Goal: Task Accomplishment & Management: Use online tool/utility

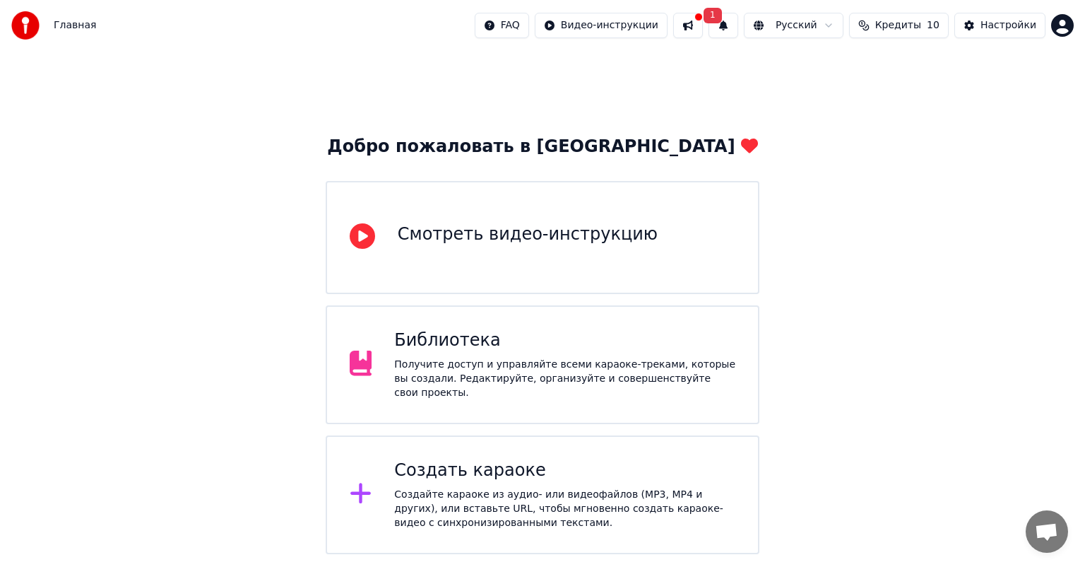
click at [480, 477] on div "Создать караоке Создайте караоке из аудио- или видеофайлов (MP3, MP4 и других),…" at bounding box center [564, 494] width 341 height 71
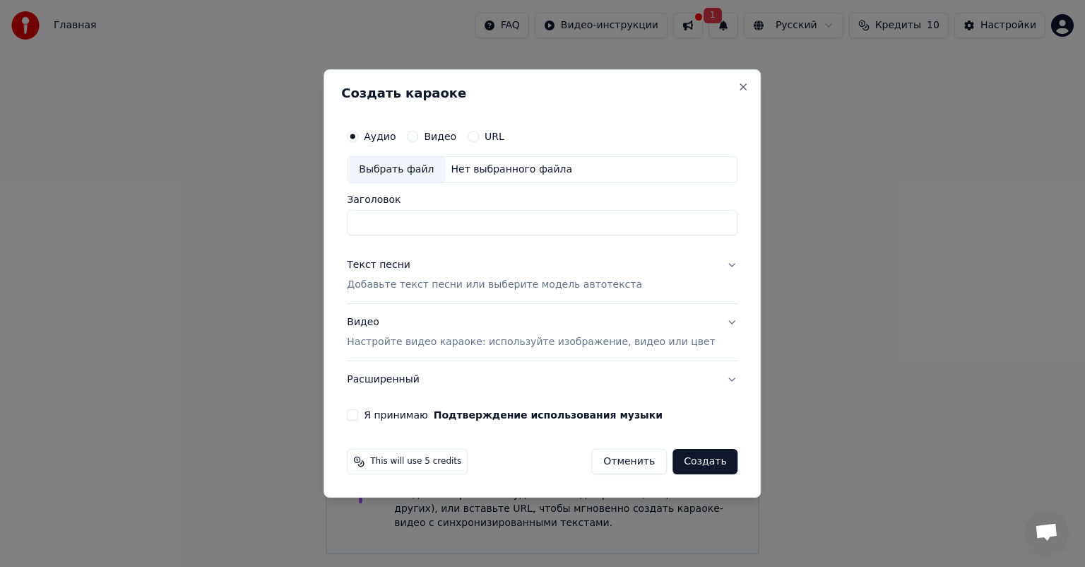
click at [432, 171] on div "Выбрать файл" at bounding box center [396, 169] width 97 height 25
type input "**********"
click at [358, 415] on button "Я принимаю Подтверждение использования музыки" at bounding box center [352, 414] width 11 height 11
click at [709, 323] on button "Видео Настройте видео караоке: используйте изображение, видео или цвет" at bounding box center [542, 332] width 391 height 57
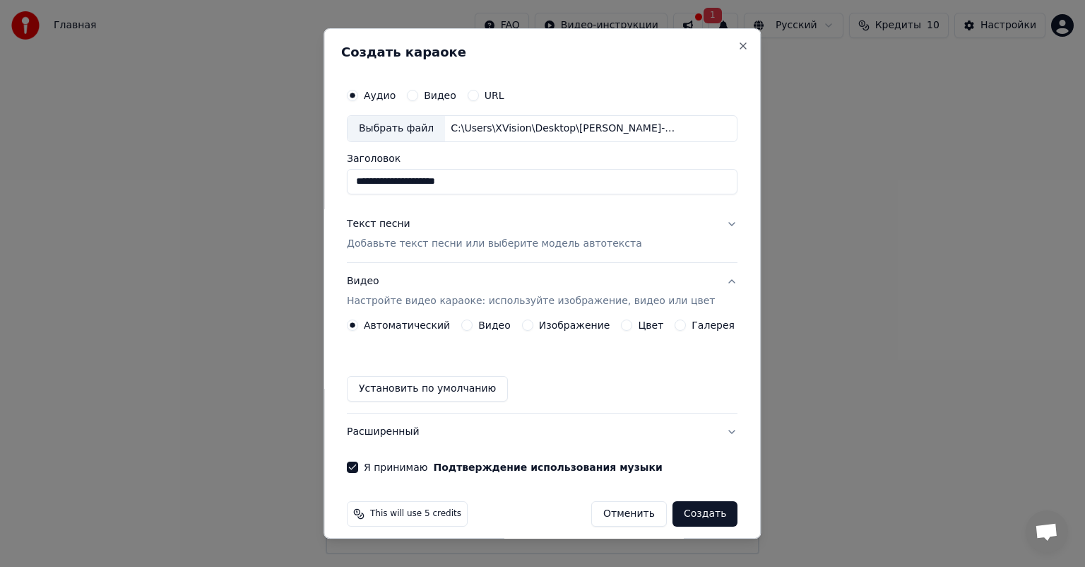
click at [526, 327] on button "Изображение" at bounding box center [527, 324] width 11 height 11
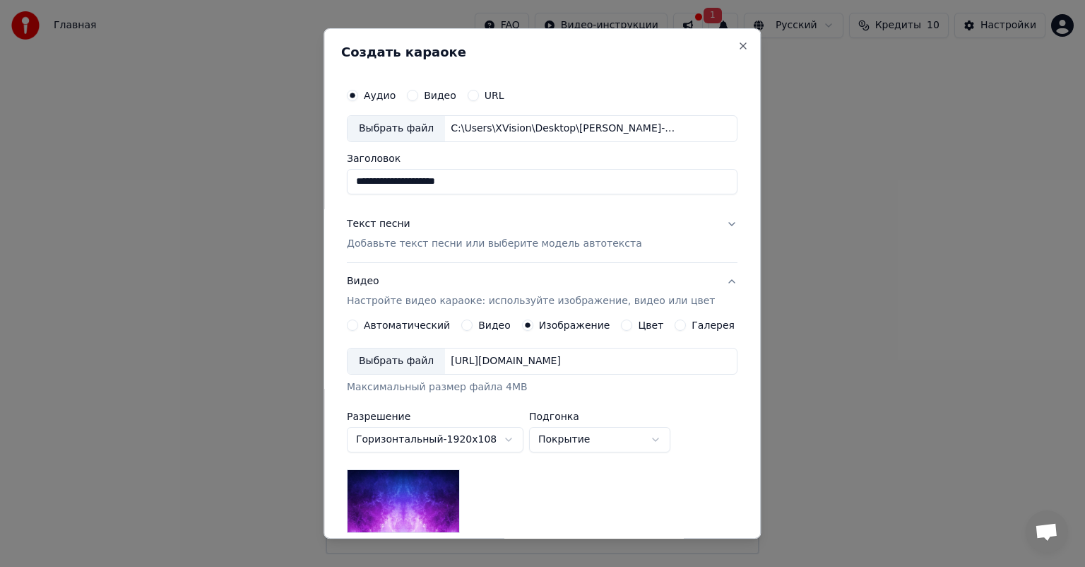
click at [428, 362] on div "Выбрать файл" at bounding box center [396, 360] width 97 height 25
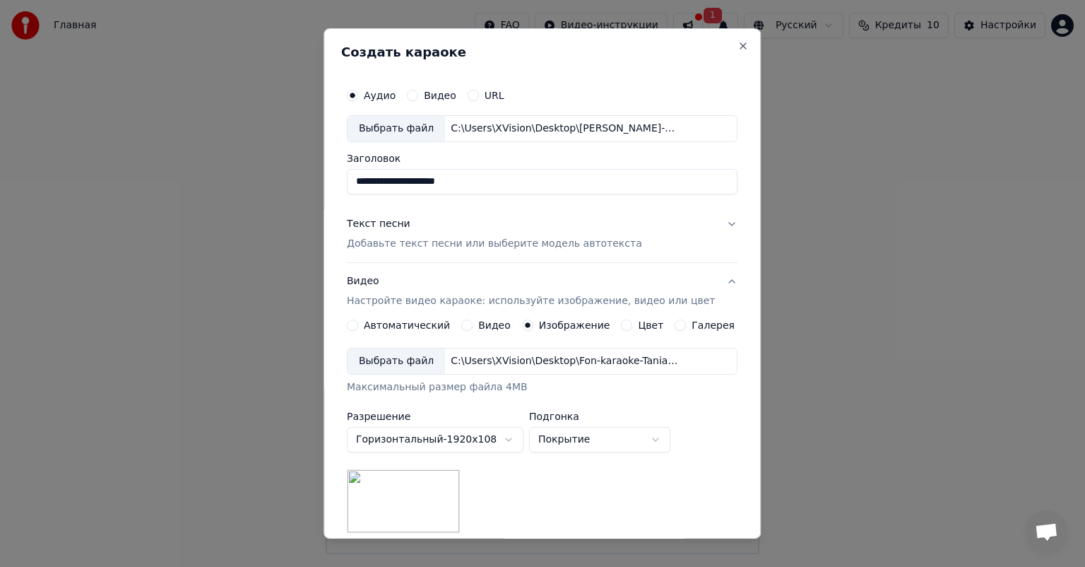
click at [712, 220] on button "Текст песни Добавьте текст песни или выберите модель автотекста" at bounding box center [542, 234] width 391 height 57
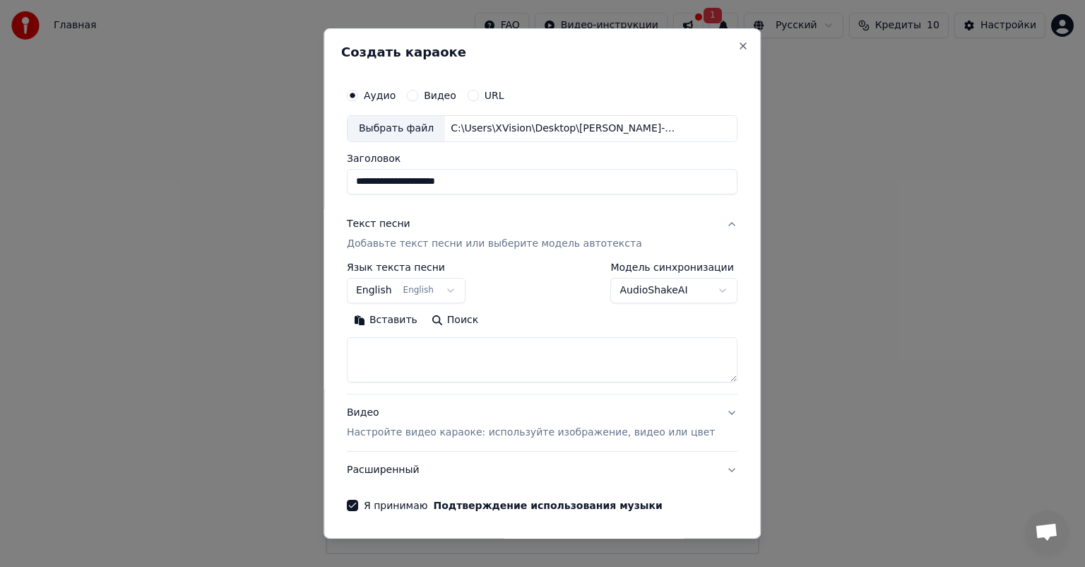
click at [459, 282] on button "English English" at bounding box center [406, 290] width 119 height 25
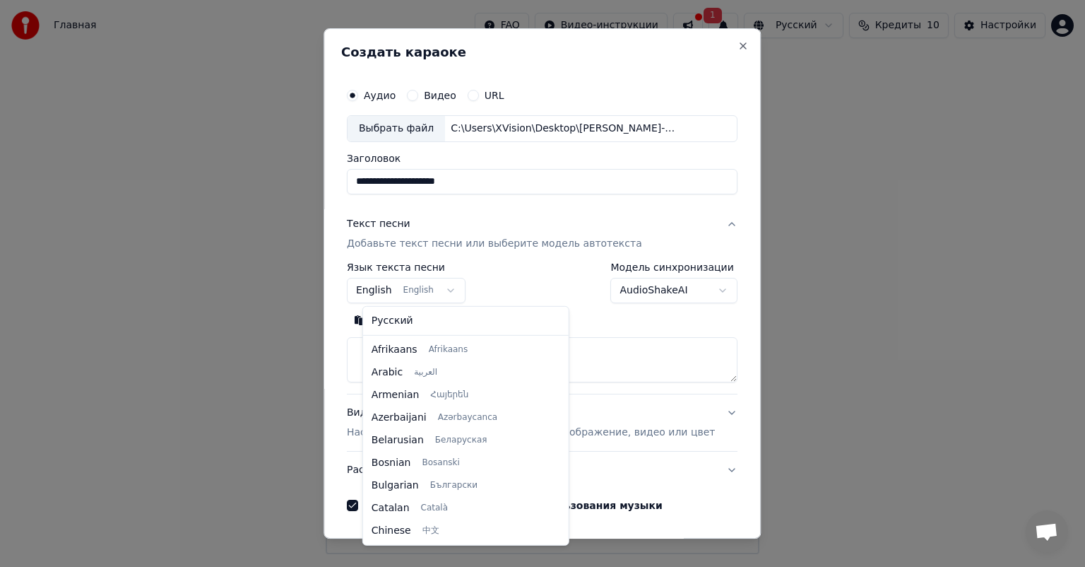
scroll to position [113, 0]
select select "**"
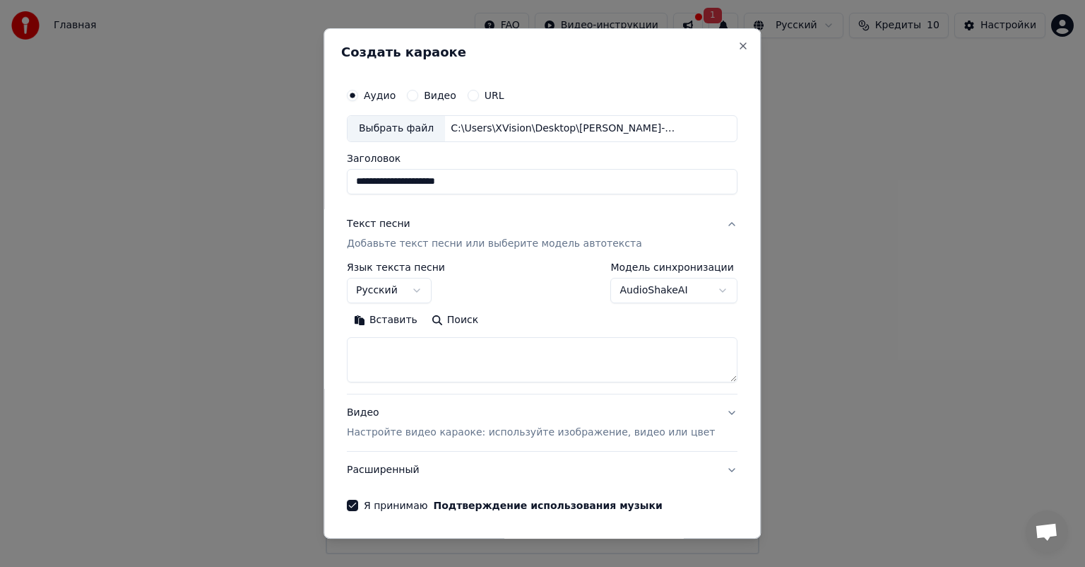
click at [412, 351] on textarea at bounding box center [542, 359] width 391 height 45
click at [394, 350] on textarea at bounding box center [542, 359] width 391 height 45
paste textarea "**********"
drag, startPoint x: 430, startPoint y: 376, endPoint x: 364, endPoint y: 371, distance: 65.9
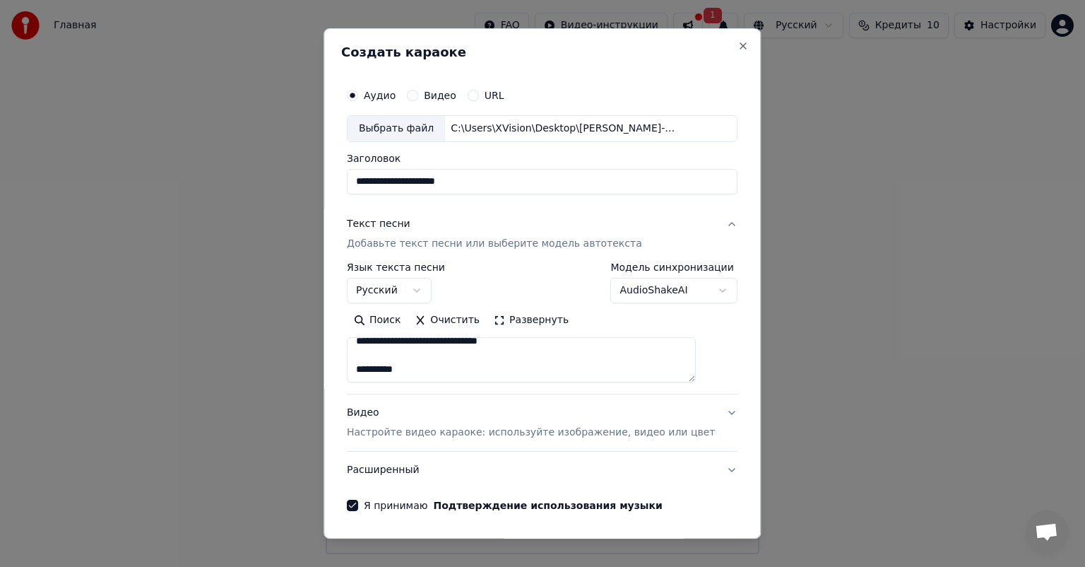
click at [364, 371] on textarea at bounding box center [521, 359] width 349 height 45
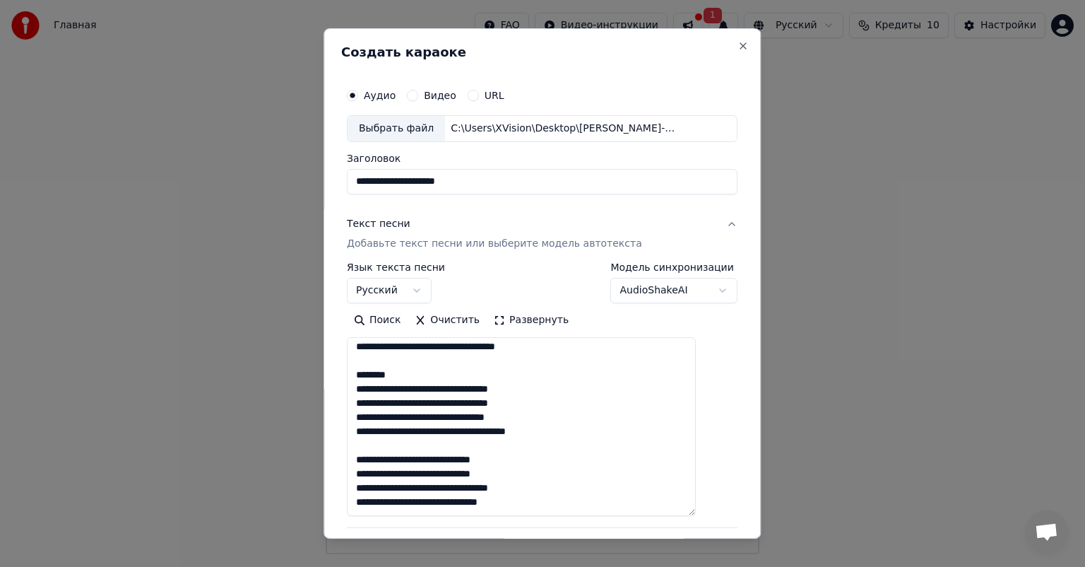
scroll to position [712, 0]
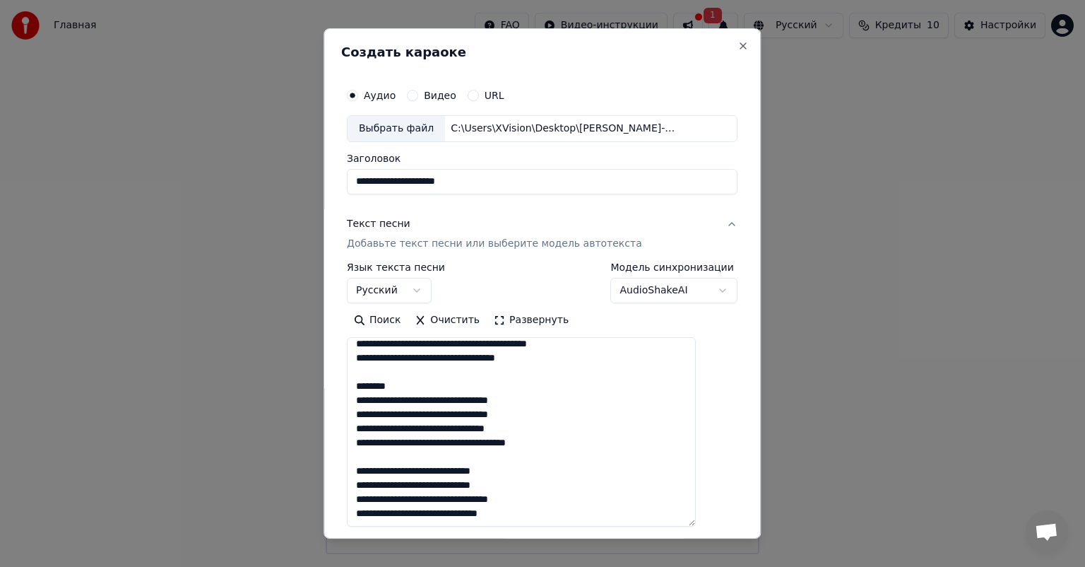
drag, startPoint x: 706, startPoint y: 379, endPoint x: 708, endPoint y: 523, distance: 144.1
click at [696, 523] on textarea at bounding box center [521, 431] width 349 height 189
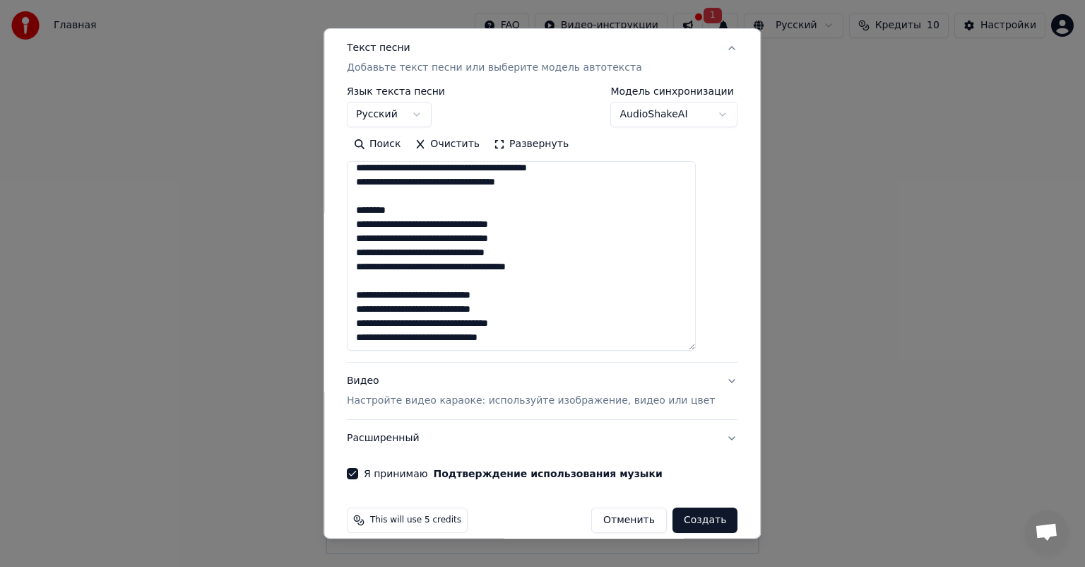
scroll to position [192, 0]
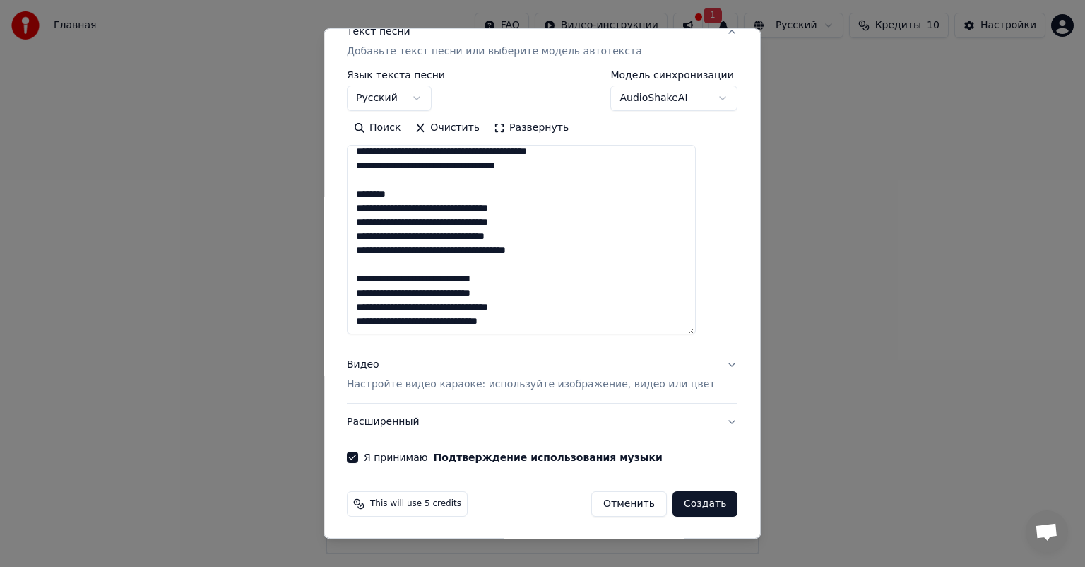
drag, startPoint x: 415, startPoint y: 191, endPoint x: 394, endPoint y: 193, distance: 22.0
click at [403, 191] on textarea at bounding box center [521, 239] width 349 height 189
click at [365, 193] on textarea at bounding box center [521, 239] width 349 height 189
drag, startPoint x: 415, startPoint y: 193, endPoint x: 364, endPoint y: 192, distance: 51.6
click at [364, 192] on textarea at bounding box center [521, 239] width 349 height 189
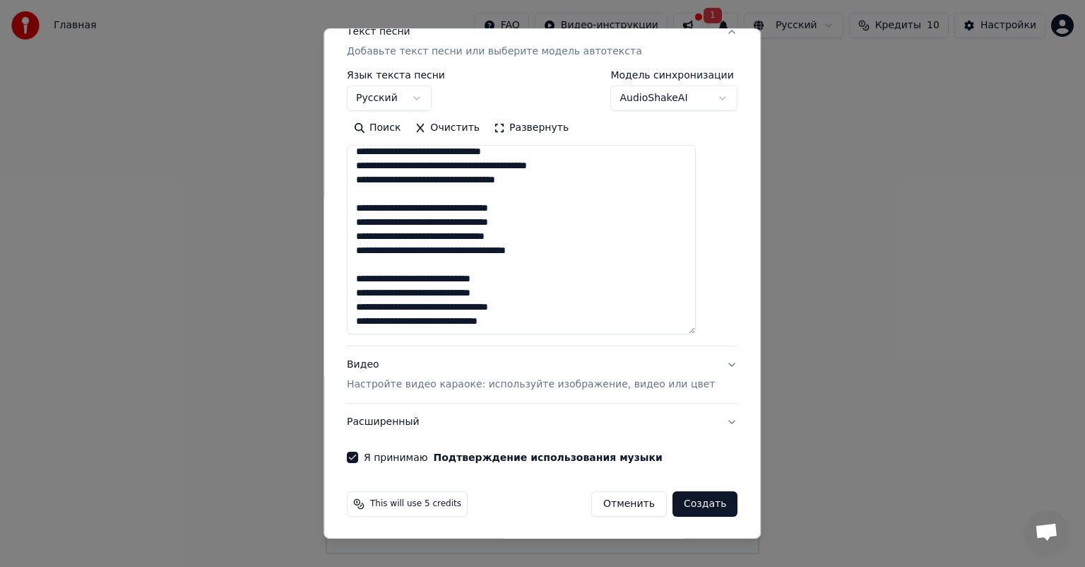
scroll to position [627, 0]
drag, startPoint x: 410, startPoint y: 190, endPoint x: 370, endPoint y: 193, distance: 39.7
click at [370, 193] on textarea at bounding box center [521, 239] width 349 height 189
click at [432, 192] on textarea at bounding box center [521, 239] width 349 height 189
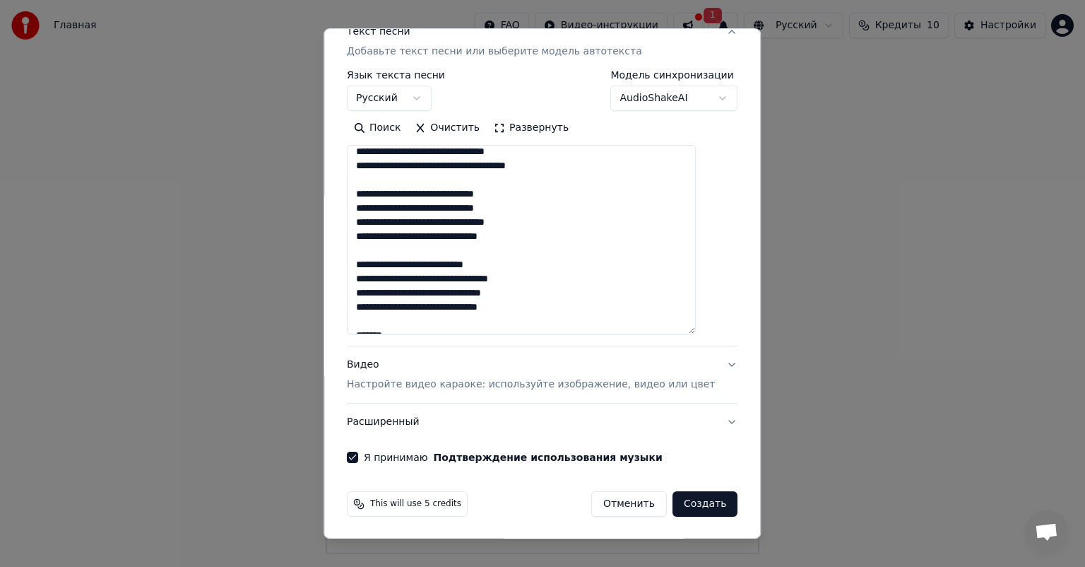
scroll to position [415, 0]
drag, startPoint x: 418, startPoint y: 177, endPoint x: 364, endPoint y: 178, distance: 54.4
click at [364, 178] on textarea at bounding box center [521, 239] width 349 height 189
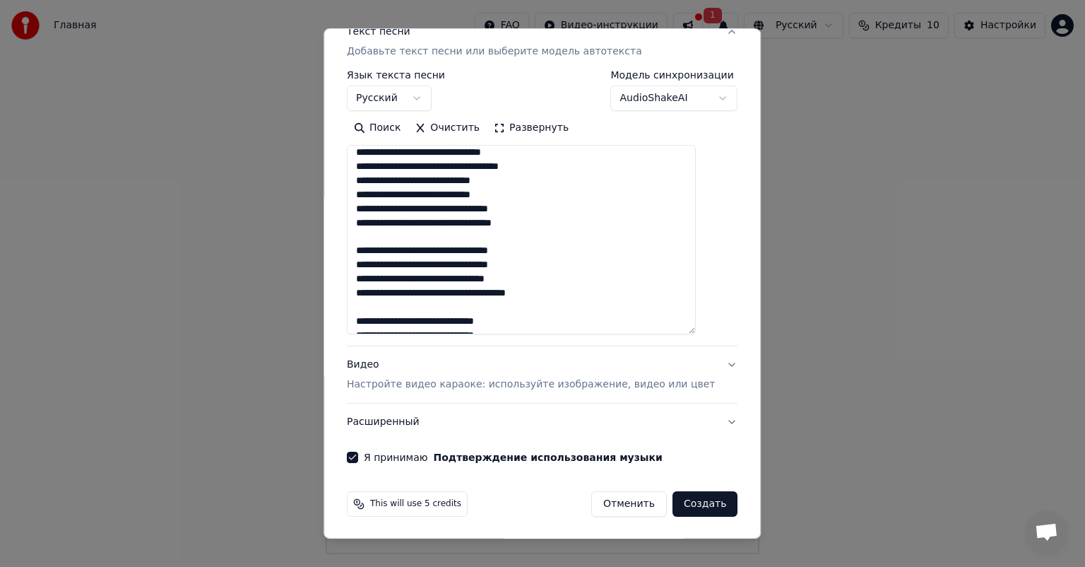
scroll to position [274, 0]
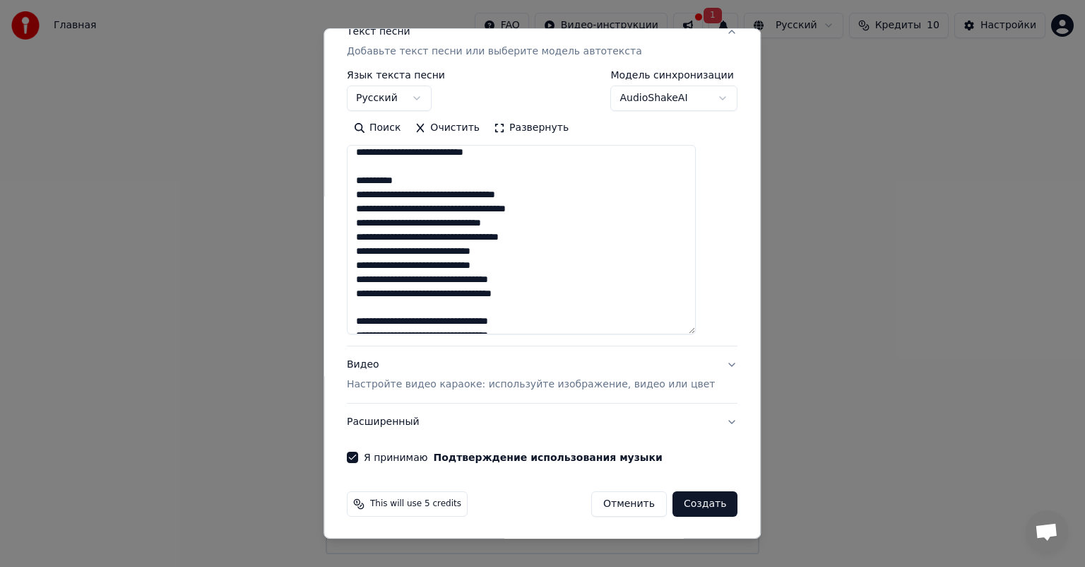
drag, startPoint x: 424, startPoint y: 177, endPoint x: 369, endPoint y: 177, distance: 55.1
click at [369, 177] on textarea at bounding box center [521, 239] width 349 height 189
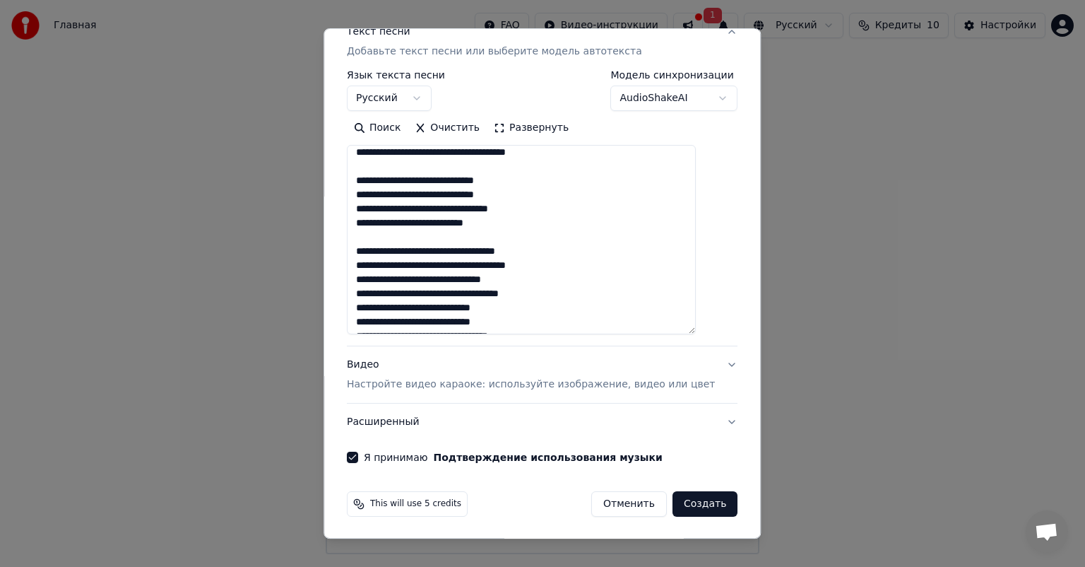
scroll to position [133, 0]
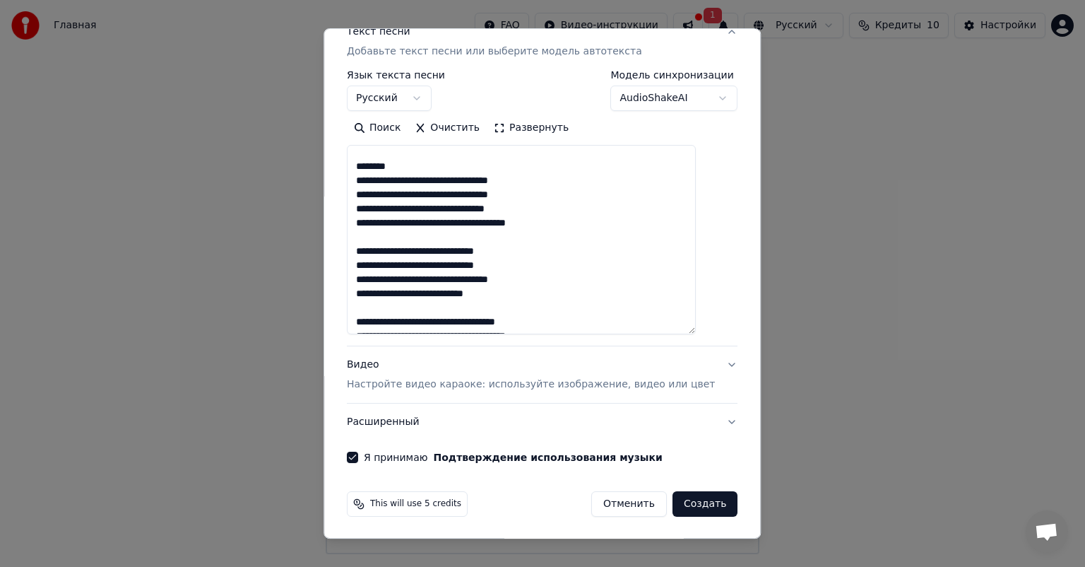
drag, startPoint x: 416, startPoint y: 165, endPoint x: 369, endPoint y: 164, distance: 47.4
click at [369, 164] on textarea at bounding box center [521, 239] width 349 height 189
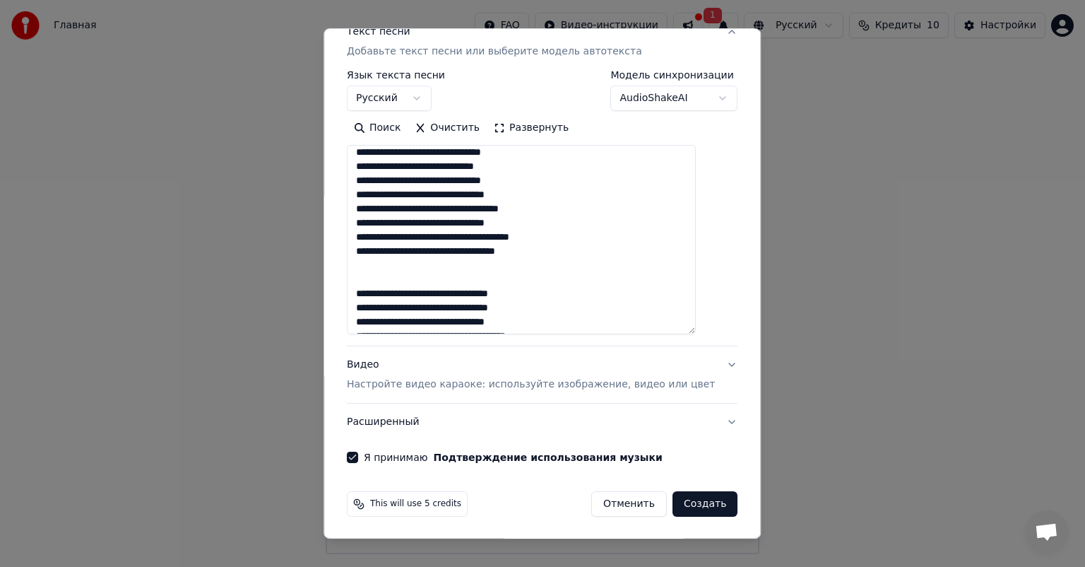
scroll to position [0, 0]
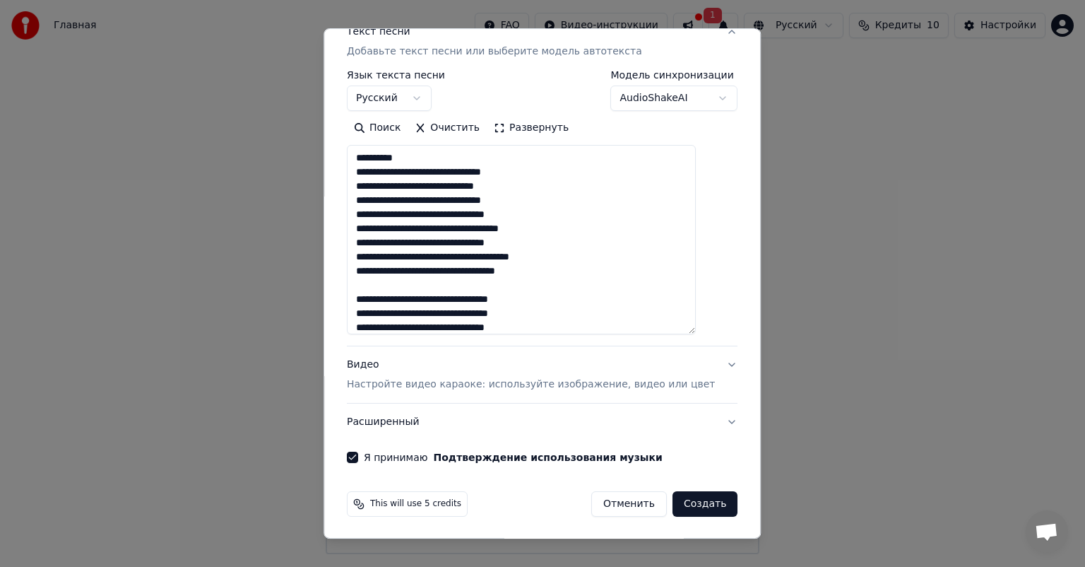
drag, startPoint x: 418, startPoint y: 156, endPoint x: 366, endPoint y: 155, distance: 51.6
click at [366, 155] on textarea at bounding box center [521, 239] width 349 height 189
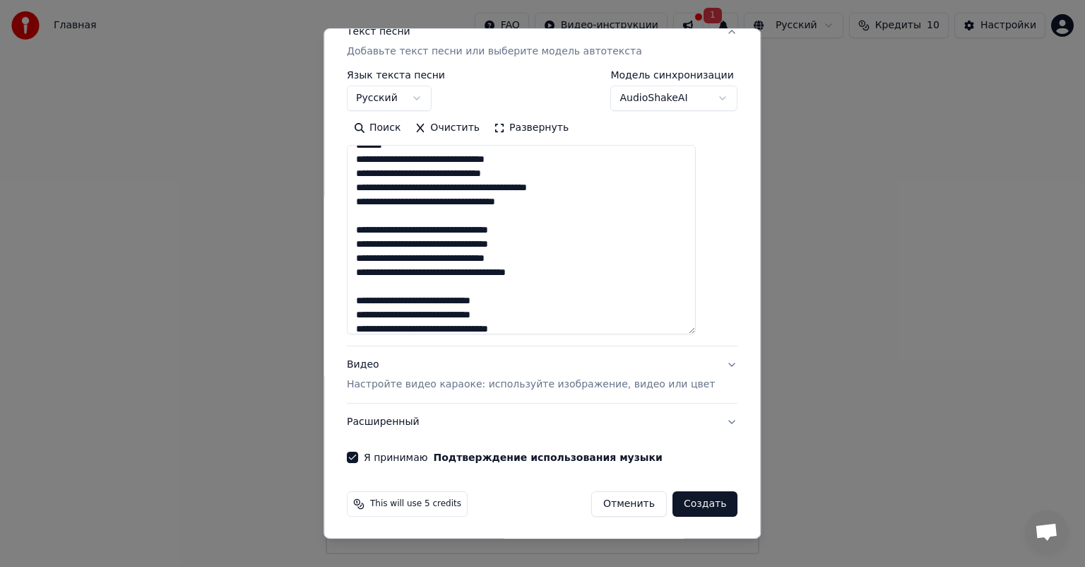
scroll to position [636, 0]
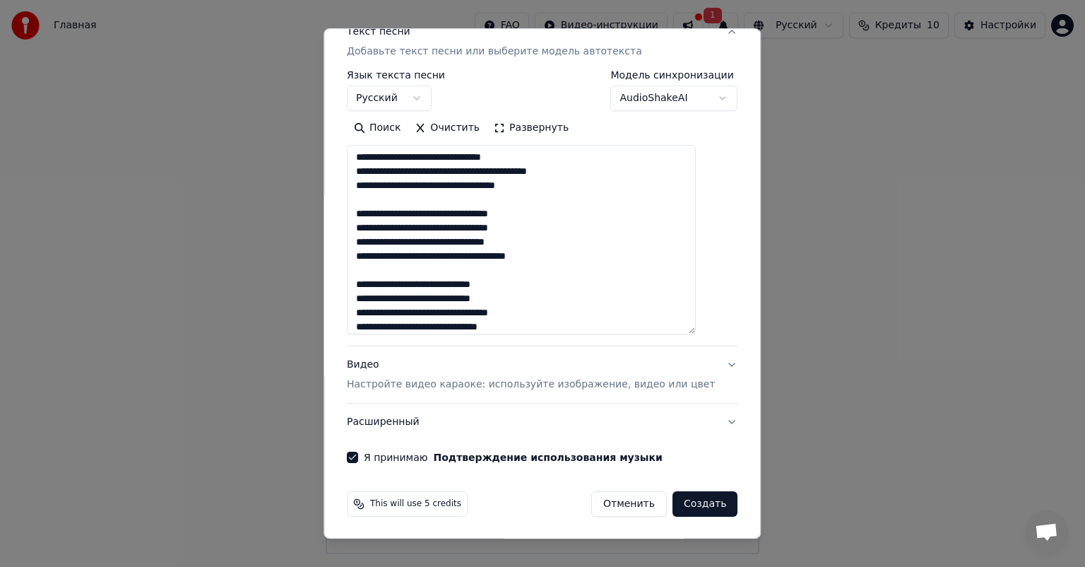
type textarea "**********"
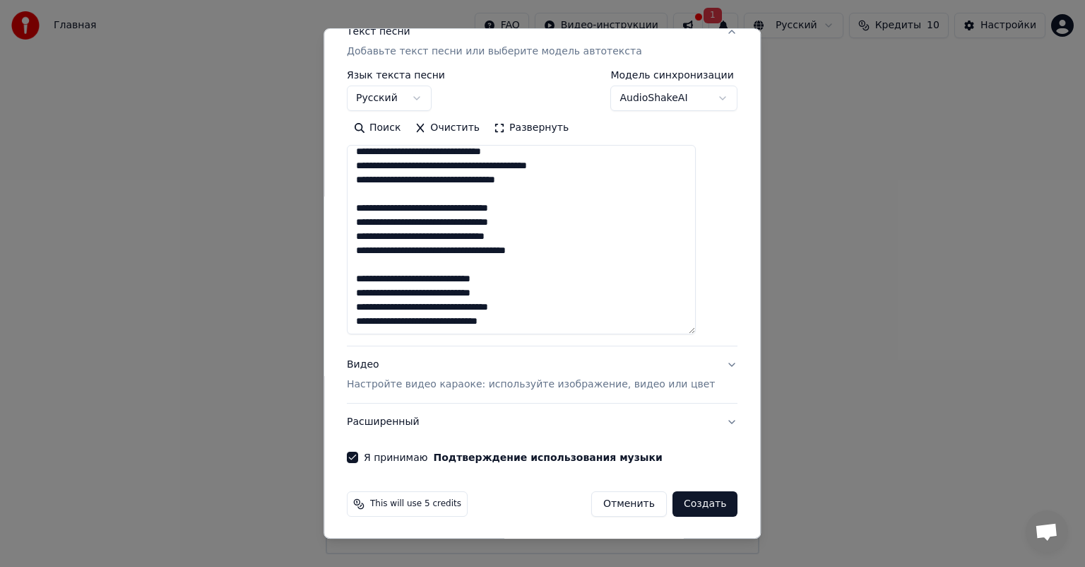
scroll to position [641, 0]
click at [689, 504] on button "Создать" at bounding box center [705, 503] width 65 height 25
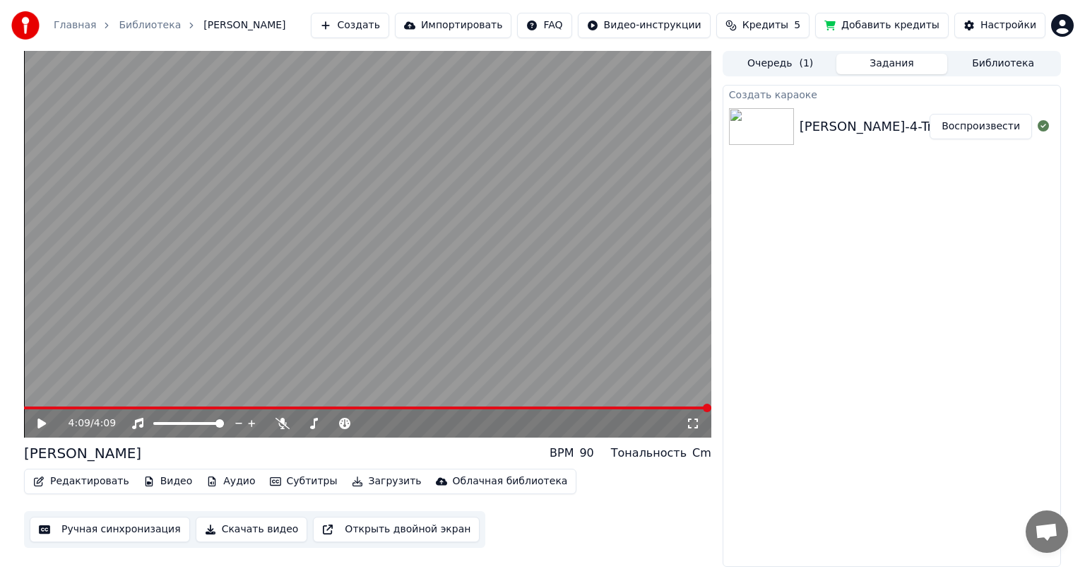
click at [362, 479] on button "Загрузить" at bounding box center [386, 481] width 81 height 20
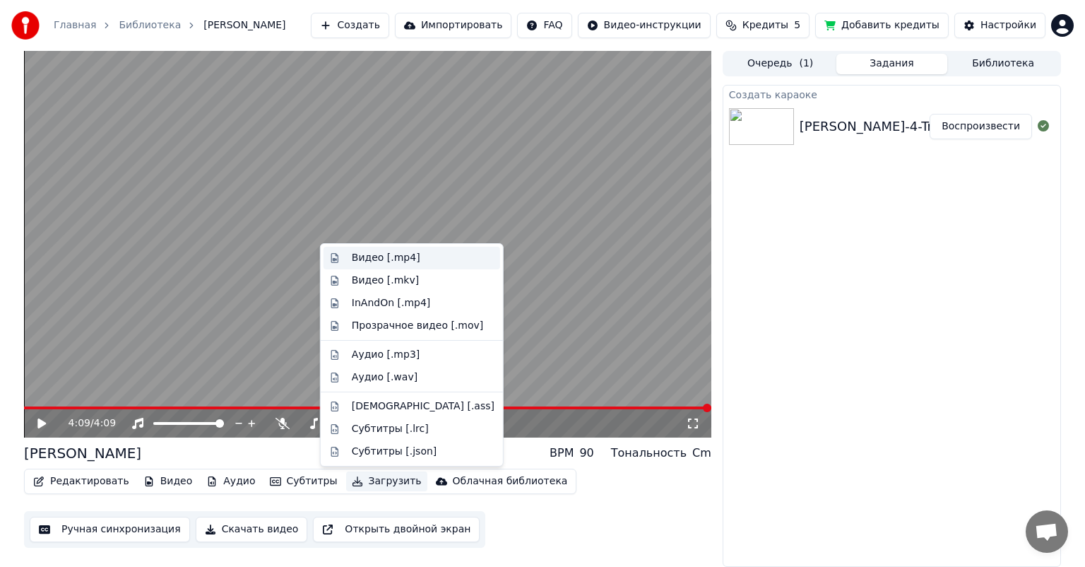
click at [406, 260] on div "Видео [.mp4]" at bounding box center [386, 258] width 69 height 14
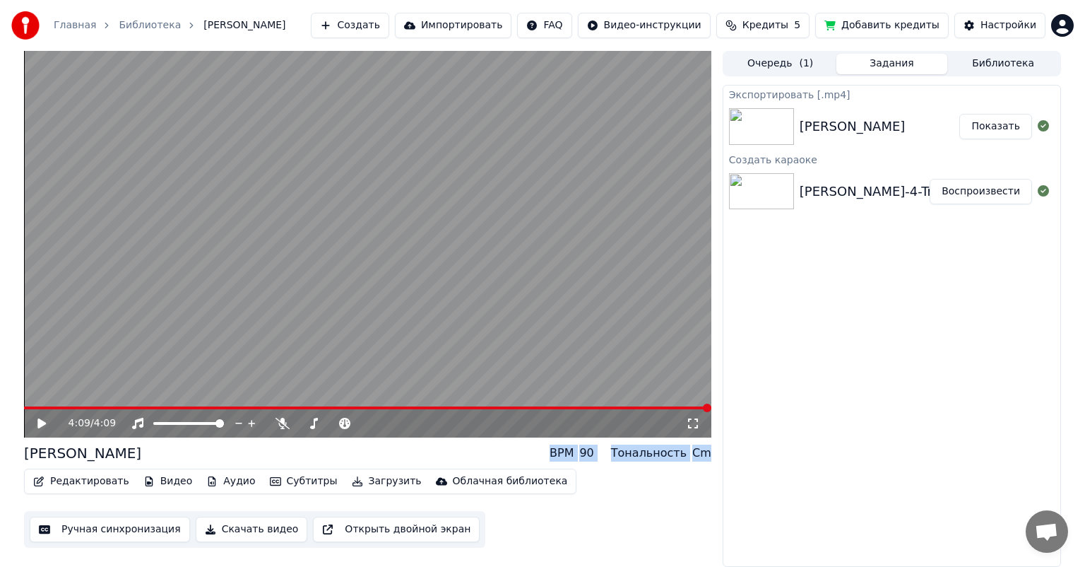
drag, startPoint x: 565, startPoint y: 453, endPoint x: 709, endPoint y: 454, distance: 144.1
click at [709, 454] on div "BPM 90 Тональность Cm" at bounding box center [631, 452] width 162 height 17
click at [29, 405] on video at bounding box center [367, 244] width 687 height 386
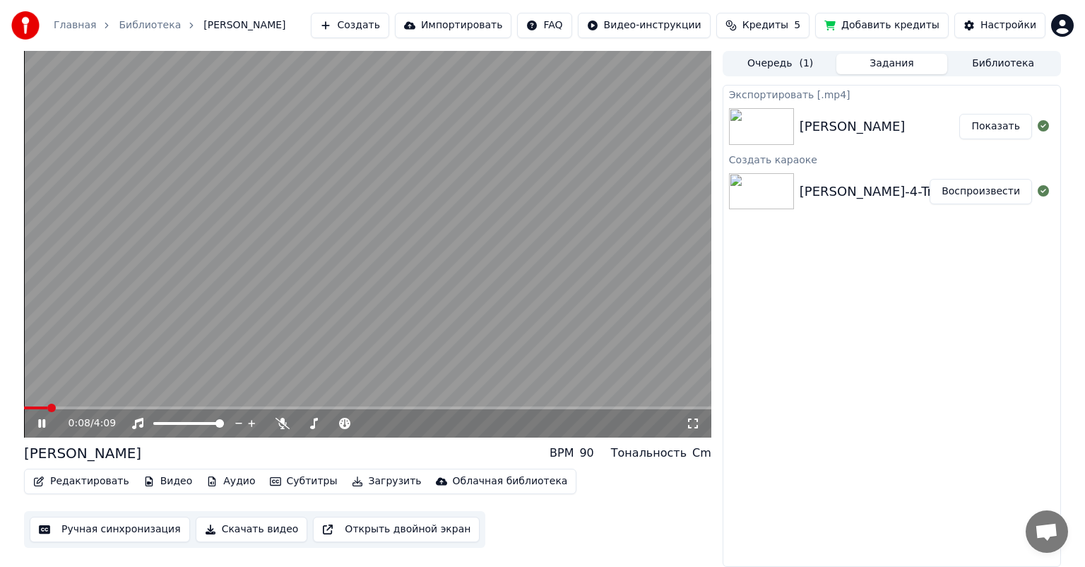
click at [41, 420] on icon at bounding box center [51, 423] width 33 height 11
click at [989, 136] on button "Показать" at bounding box center [995, 126] width 73 height 25
